Goal: Task Accomplishment & Management: Manage account settings

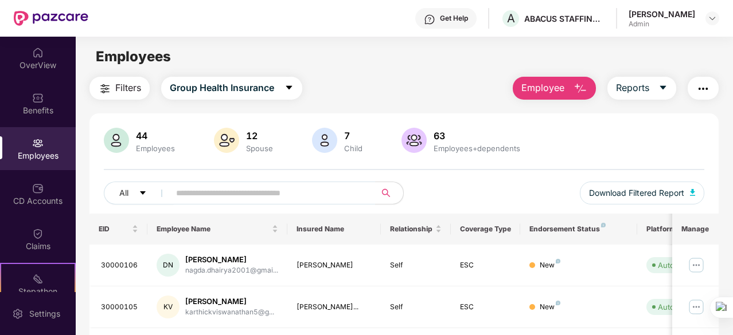
click at [570, 84] on button "Employee" at bounding box center [554, 88] width 83 height 23
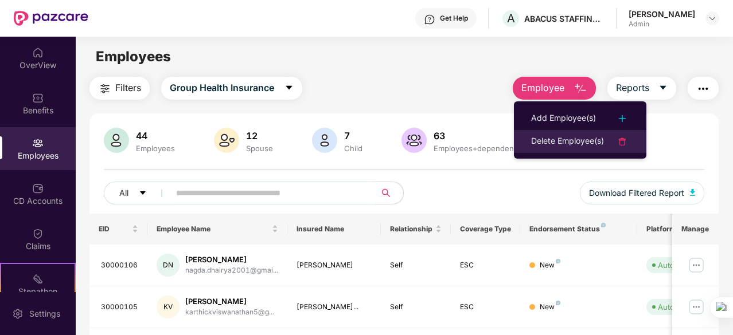
click at [563, 138] on div "Delete Employee(s)" at bounding box center [567, 142] width 73 height 14
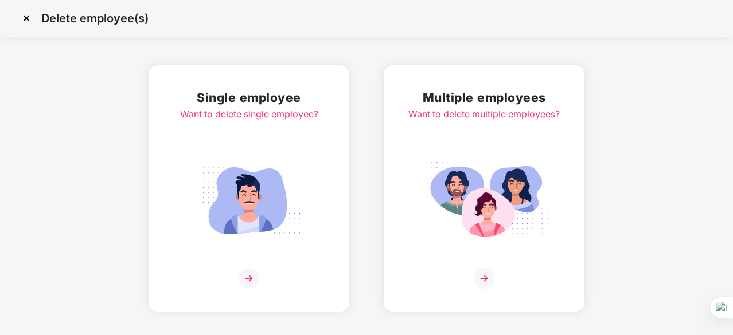
click at [251, 279] on img at bounding box center [249, 278] width 21 height 21
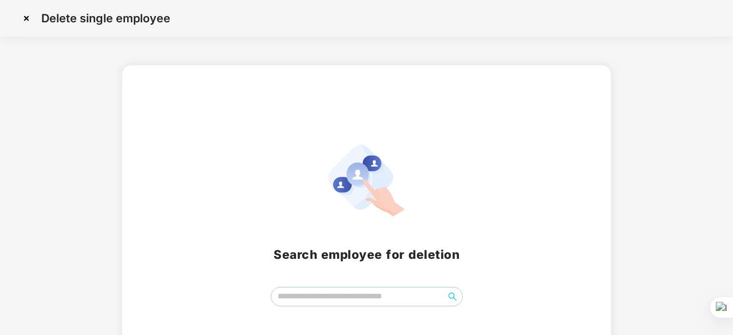
scroll to position [50, 0]
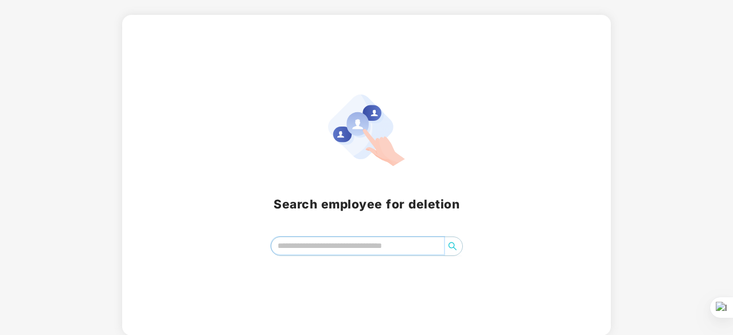
click at [311, 244] on input "search" at bounding box center [357, 245] width 173 height 17
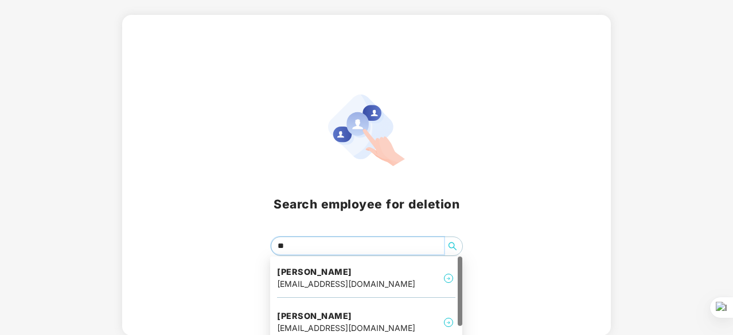
type input "***"
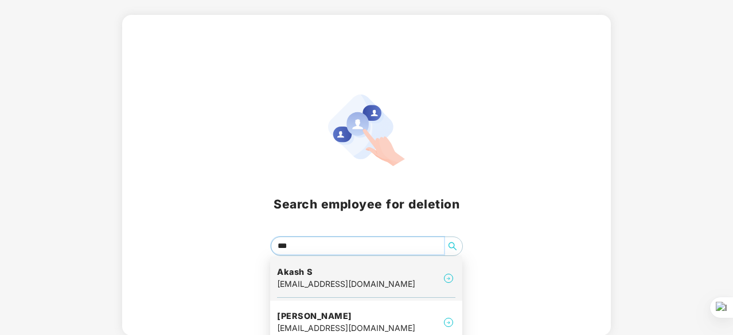
click at [314, 287] on div "[EMAIL_ADDRESS][DOMAIN_NAME]" at bounding box center [346, 284] width 138 height 13
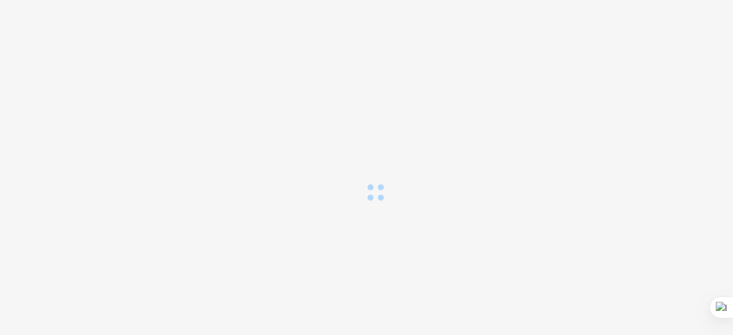
scroll to position [0, 0]
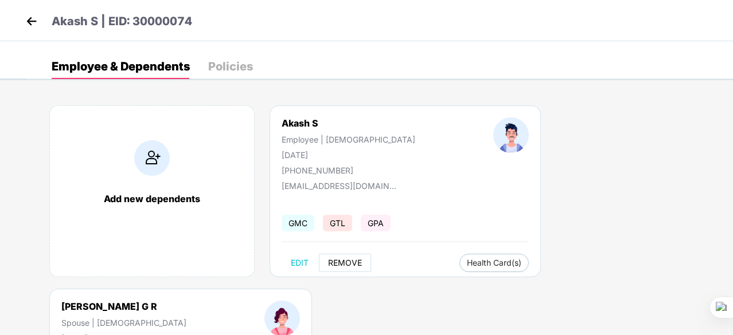
click at [330, 264] on span "REMOVE" at bounding box center [345, 263] width 34 height 9
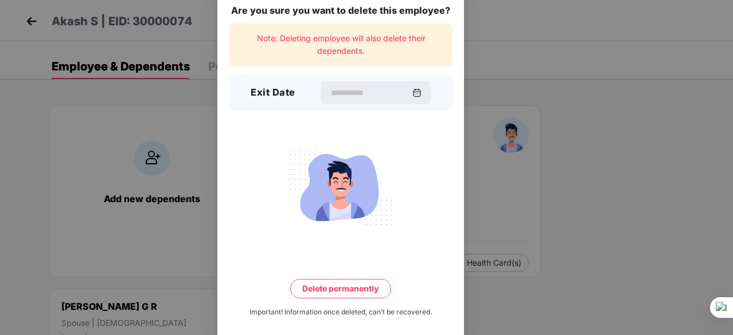
scroll to position [30, 0]
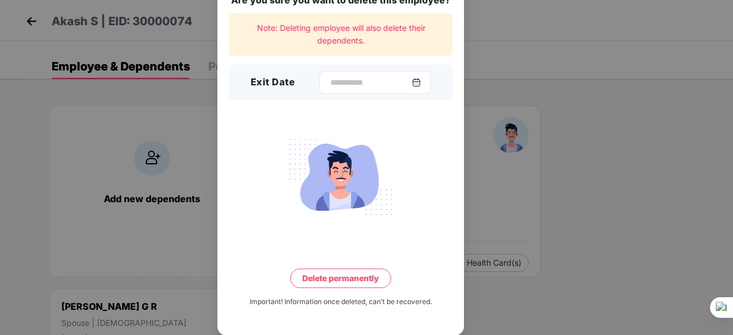
click at [421, 85] on img at bounding box center [416, 82] width 9 height 9
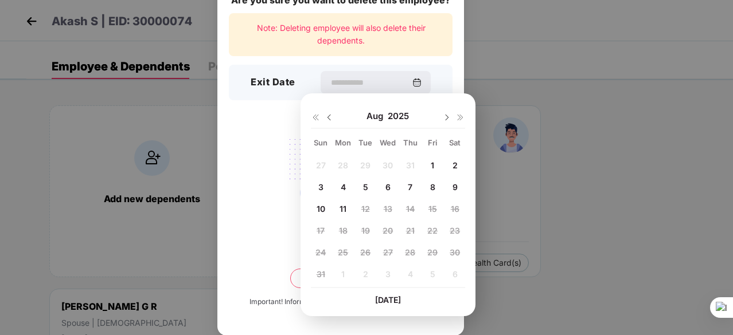
click at [437, 188] on div "8" at bounding box center [432, 186] width 17 height 17
type input "**********"
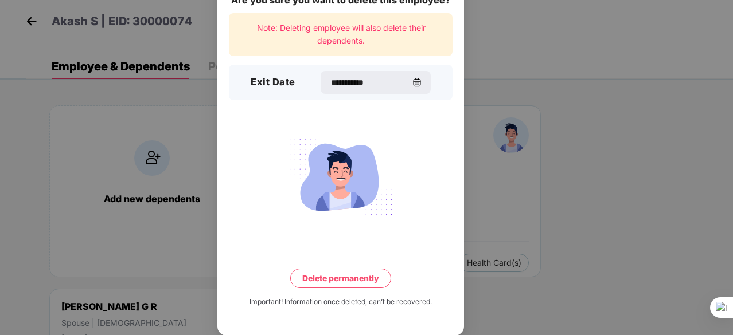
click at [323, 284] on button "Delete permanently" at bounding box center [340, 278] width 101 height 19
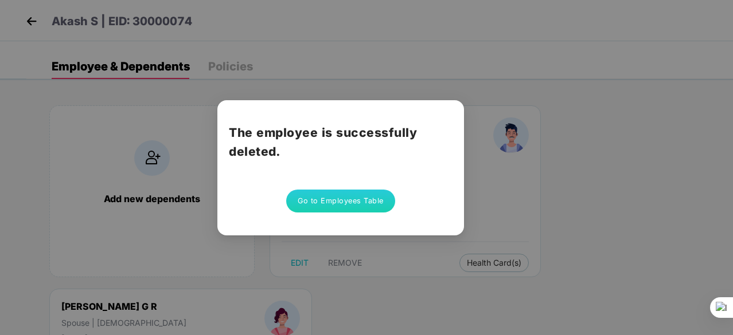
scroll to position [0, 0]
click at [322, 215] on div "The employee is successfully deleted. Go to Employees Table" at bounding box center [340, 167] width 247 height 135
click at [322, 201] on button "Go to Employees Table" at bounding box center [340, 201] width 109 height 23
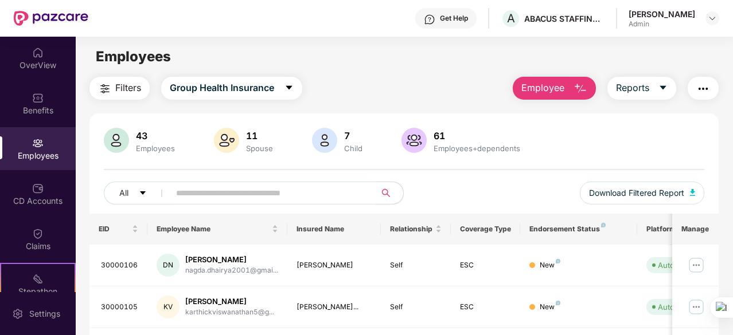
click at [179, 197] on input "text" at bounding box center [268, 193] width 184 height 17
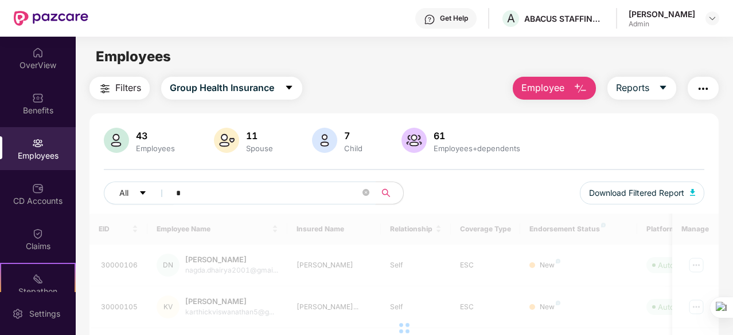
type input "**"
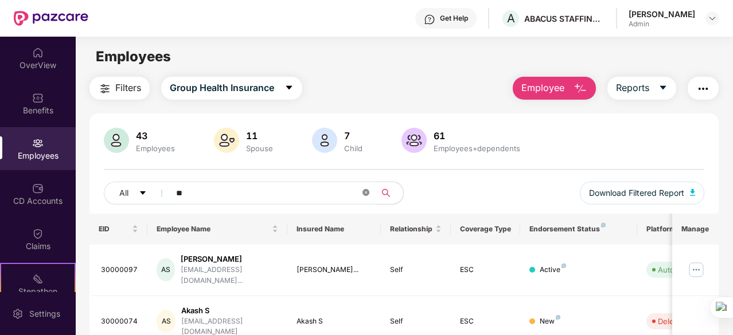
click at [363, 193] on icon "close-circle" at bounding box center [365, 192] width 7 height 7
